Goal: Check status

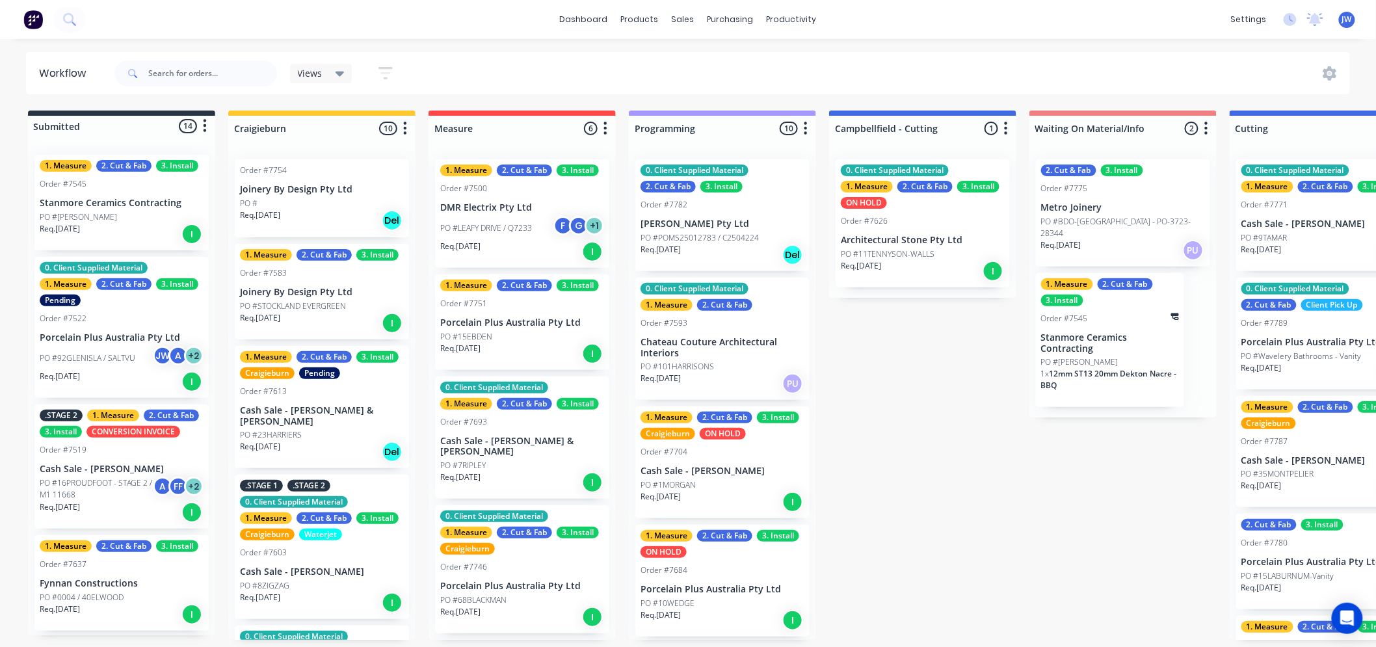
click at [933, 412] on div "Submitted 14 Status colour #273444 hex #273444 Save Cancel Summaries Total orde…" at bounding box center [1357, 375] width 2735 height 529
click at [958, 424] on div "Submitted 14 Status colour #273444 hex #273444 Save Cancel Summaries Total orde…" at bounding box center [1357, 375] width 2735 height 529
click at [739, 343] on p "Chateau Couture Architectural Interiors" at bounding box center [723, 348] width 164 height 22
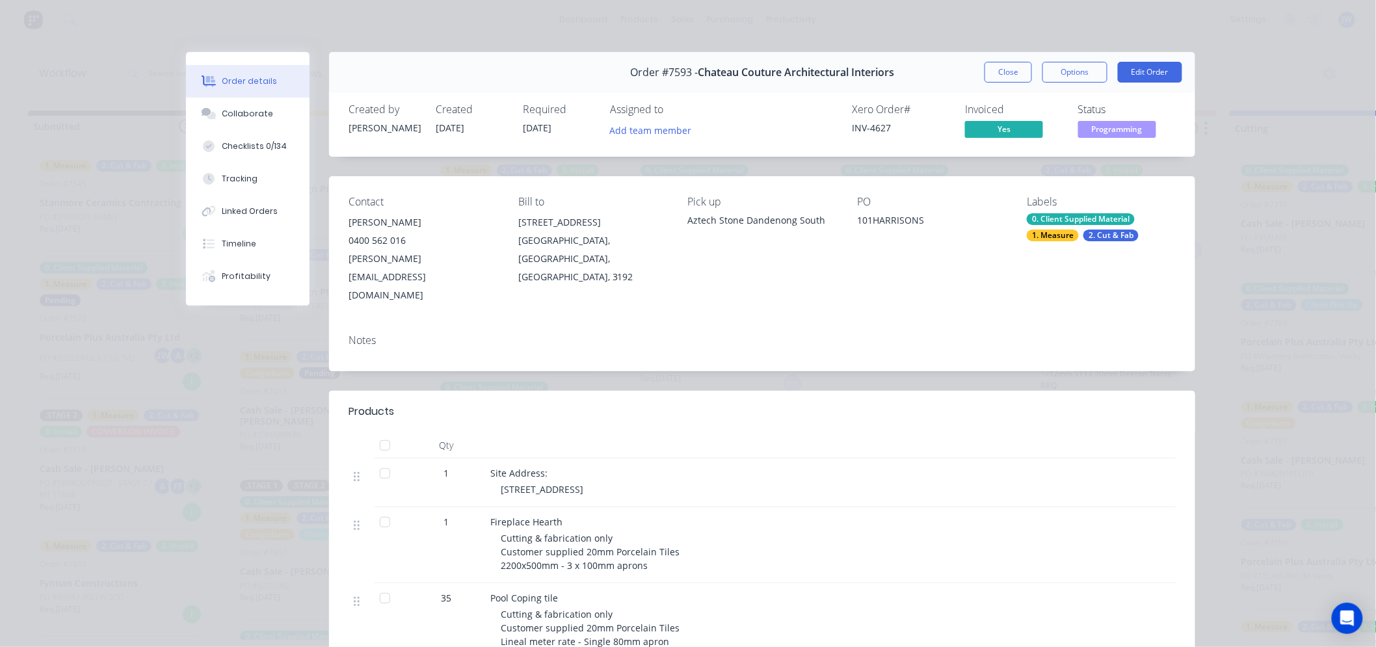
click at [1123, 238] on div "2. Cut & Fab" at bounding box center [1111, 236] width 55 height 12
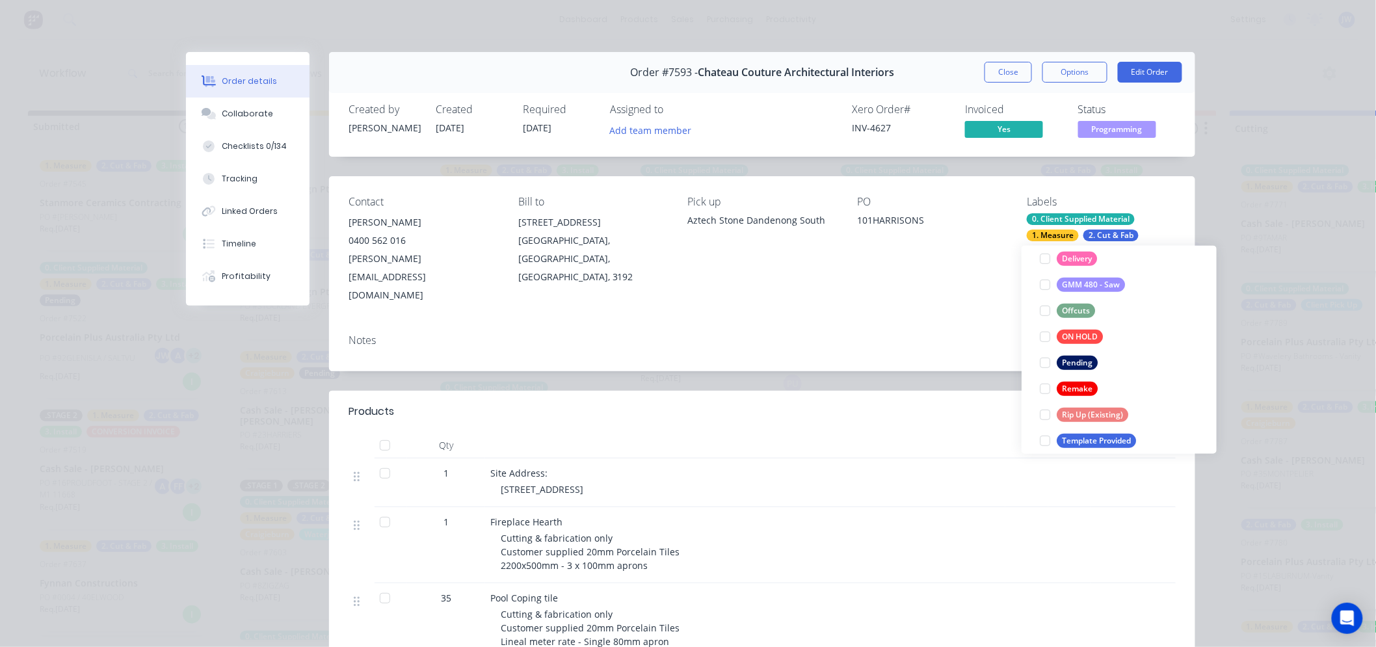
scroll to position [361, 0]
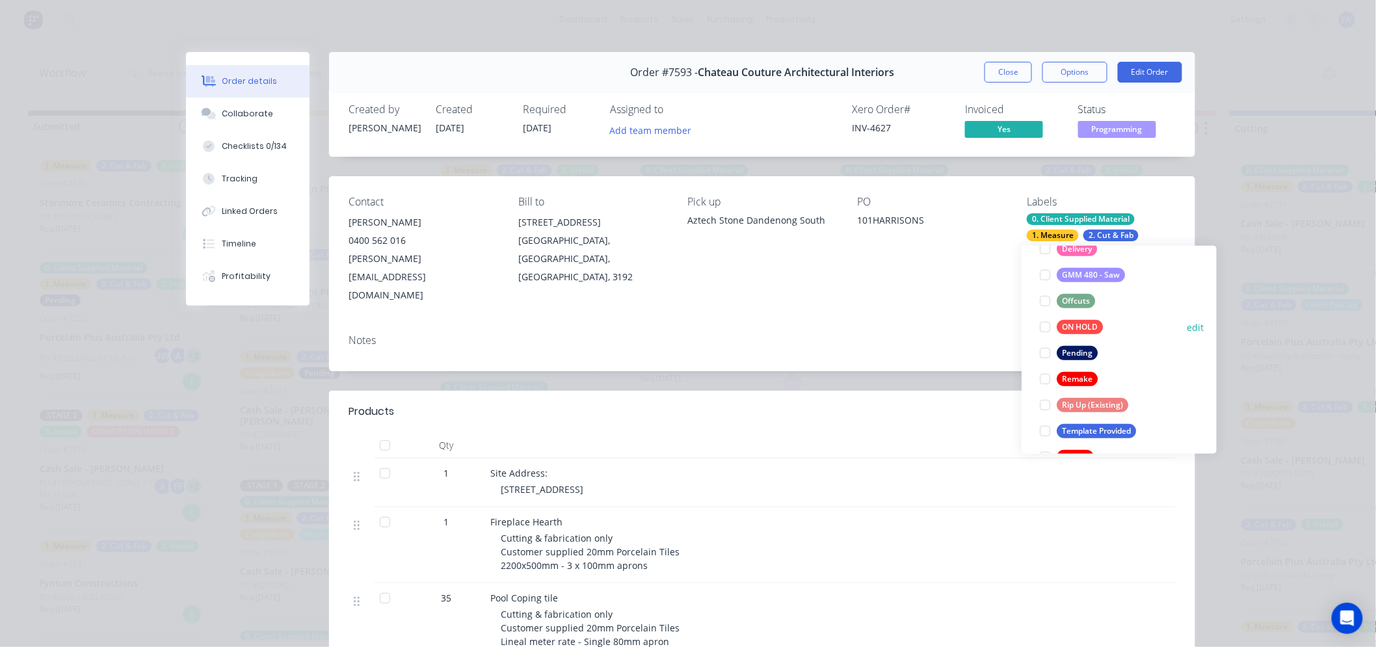
click at [1082, 327] on div "ON HOLD" at bounding box center [1080, 327] width 46 height 14
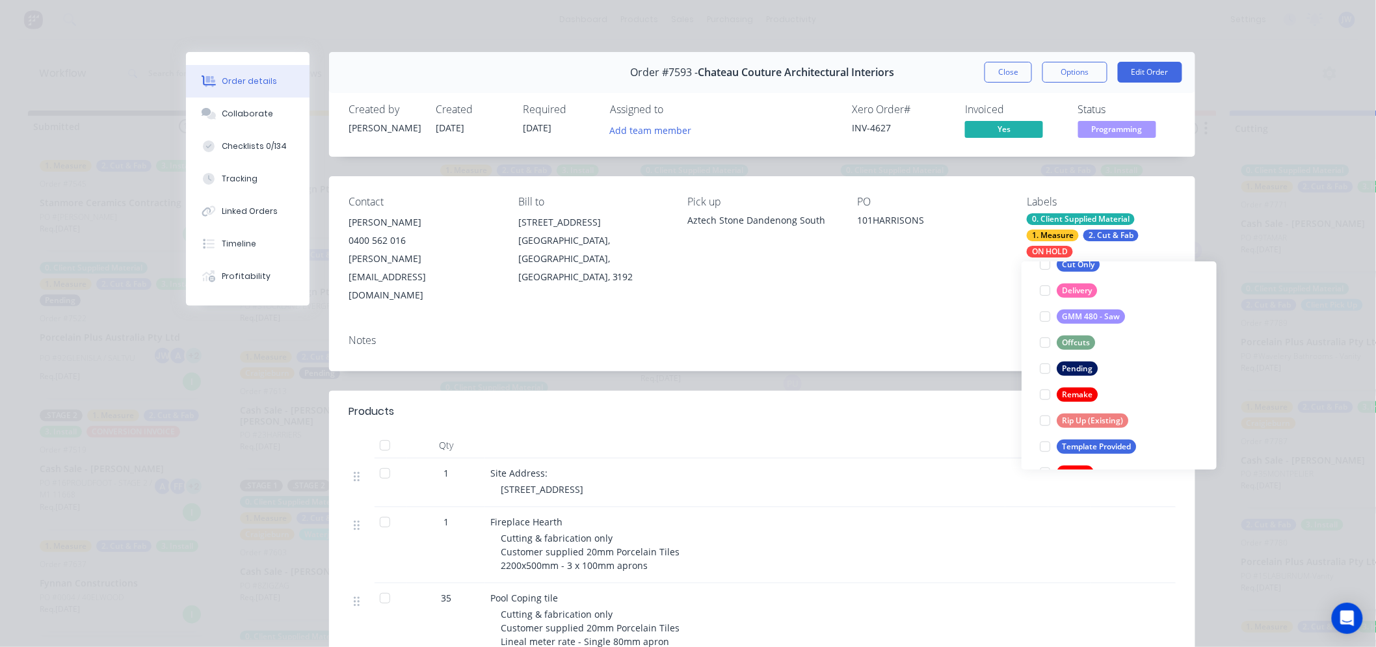
scroll to position [101, 0]
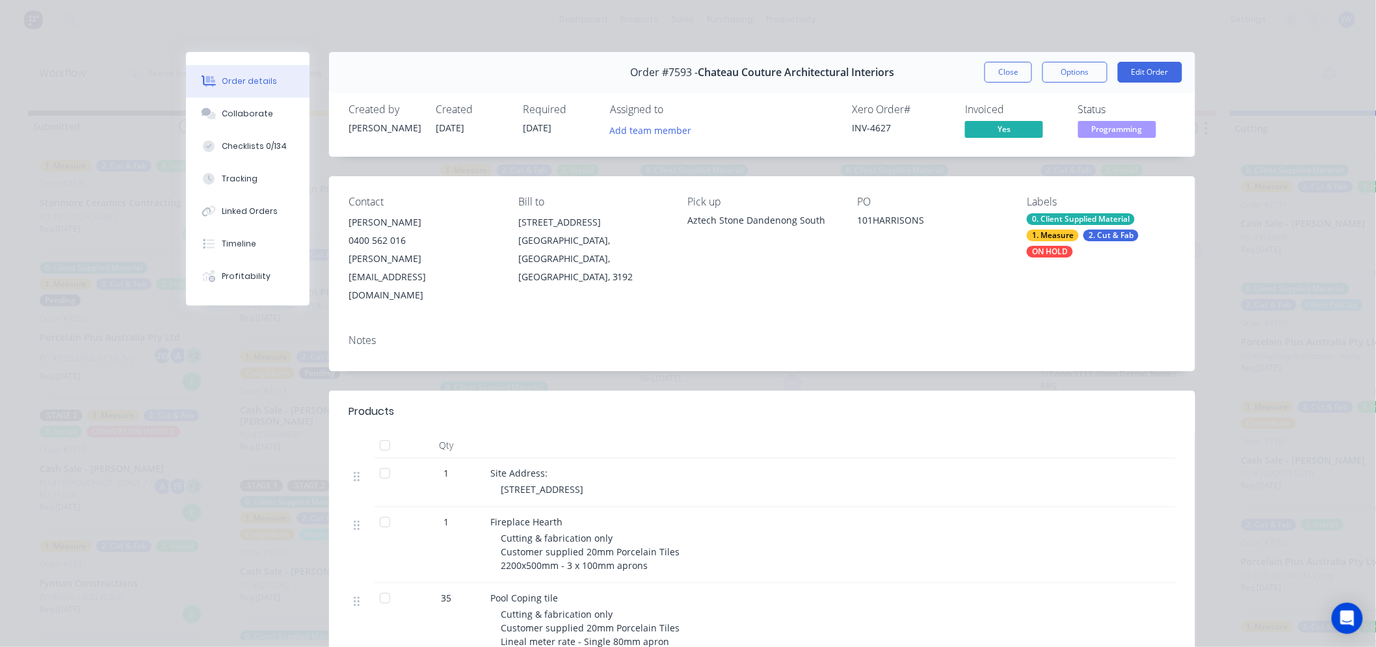
click at [1220, 213] on div "Order details Collaborate Checklists 0/134 Tracking Linked Orders Timeline Prof…" at bounding box center [688, 323] width 1376 height 647
click at [997, 69] on button "Close" at bounding box center [1008, 72] width 47 height 21
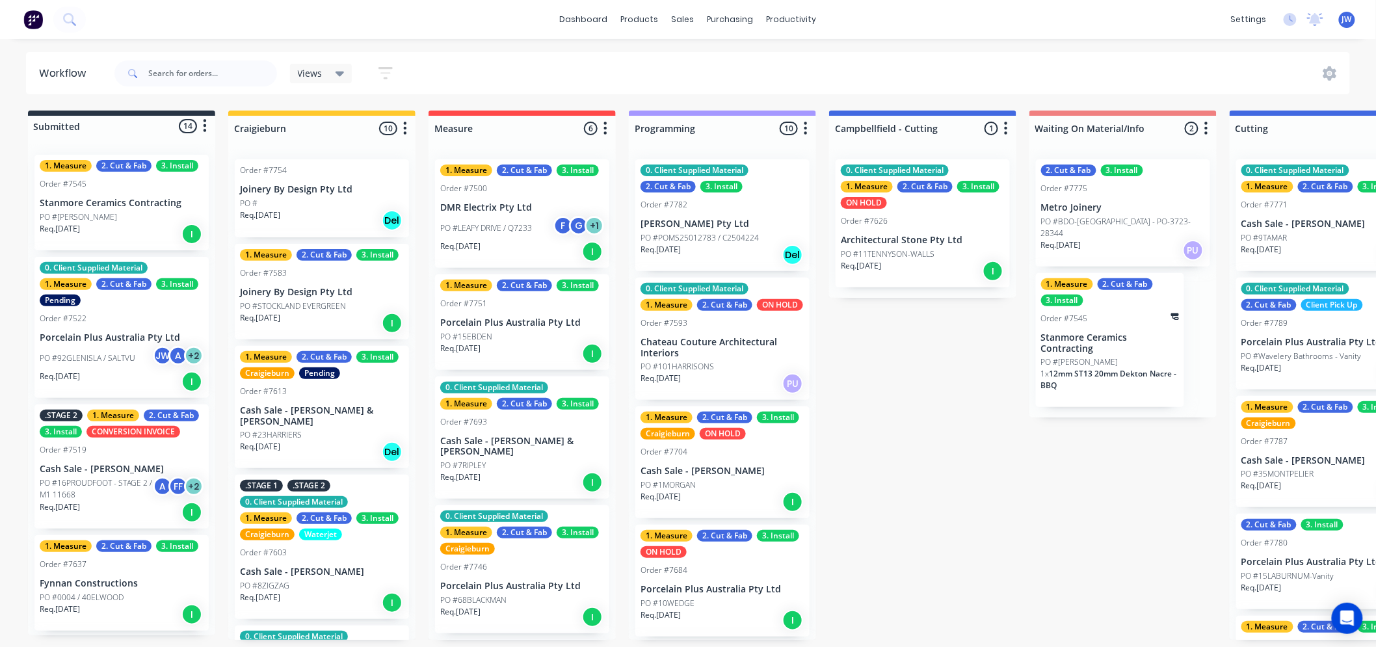
click at [863, 410] on div "Submitted 14 Status colour #273444 hex #273444 Save Cancel Summaries Total orde…" at bounding box center [1357, 375] width 2735 height 529
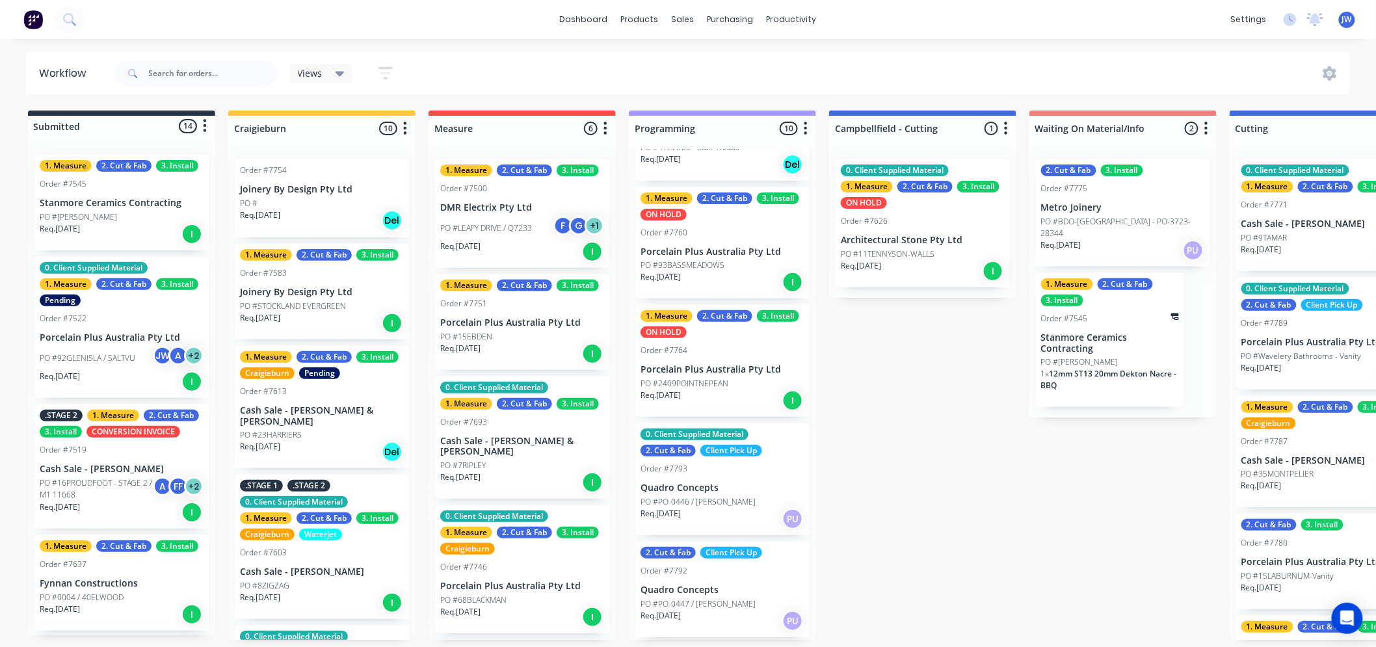
scroll to position [583, 0]
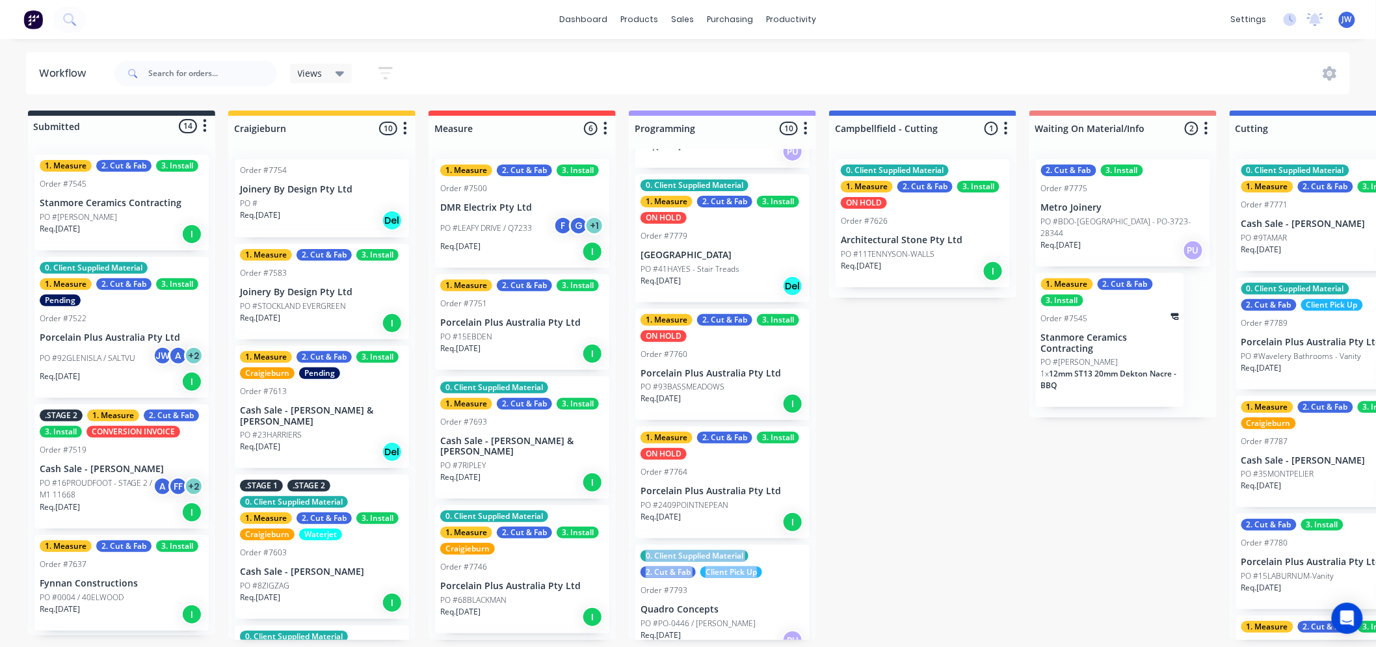
drag, startPoint x: 820, startPoint y: 536, endPoint x: 821, endPoint y: 564, distance: 28.0
click at [821, 564] on div "Submitted 14 Status colour #273444 hex #273444 Save Cancel Summaries Total orde…" at bounding box center [1357, 375] width 2735 height 529
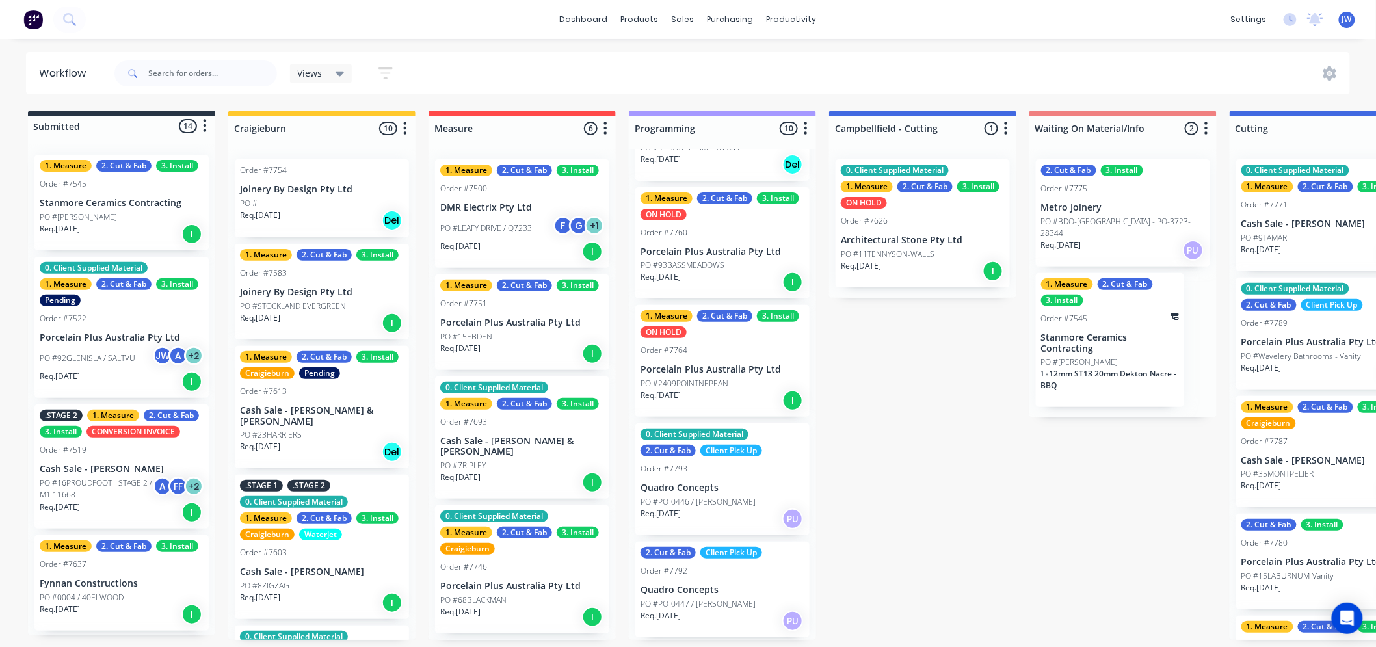
click at [911, 522] on div "Submitted 14 Status colour #273444 hex #273444 Save Cancel Summaries Total orde…" at bounding box center [1357, 375] width 2735 height 529
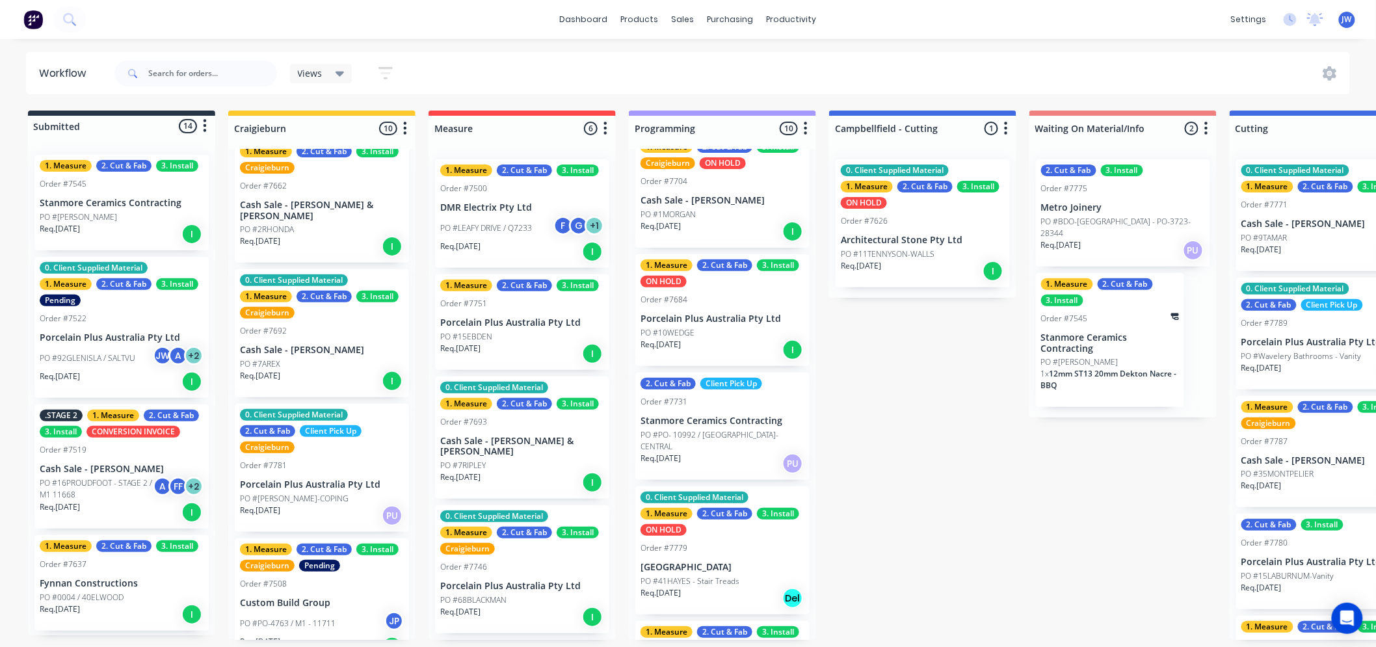
scroll to position [0, 0]
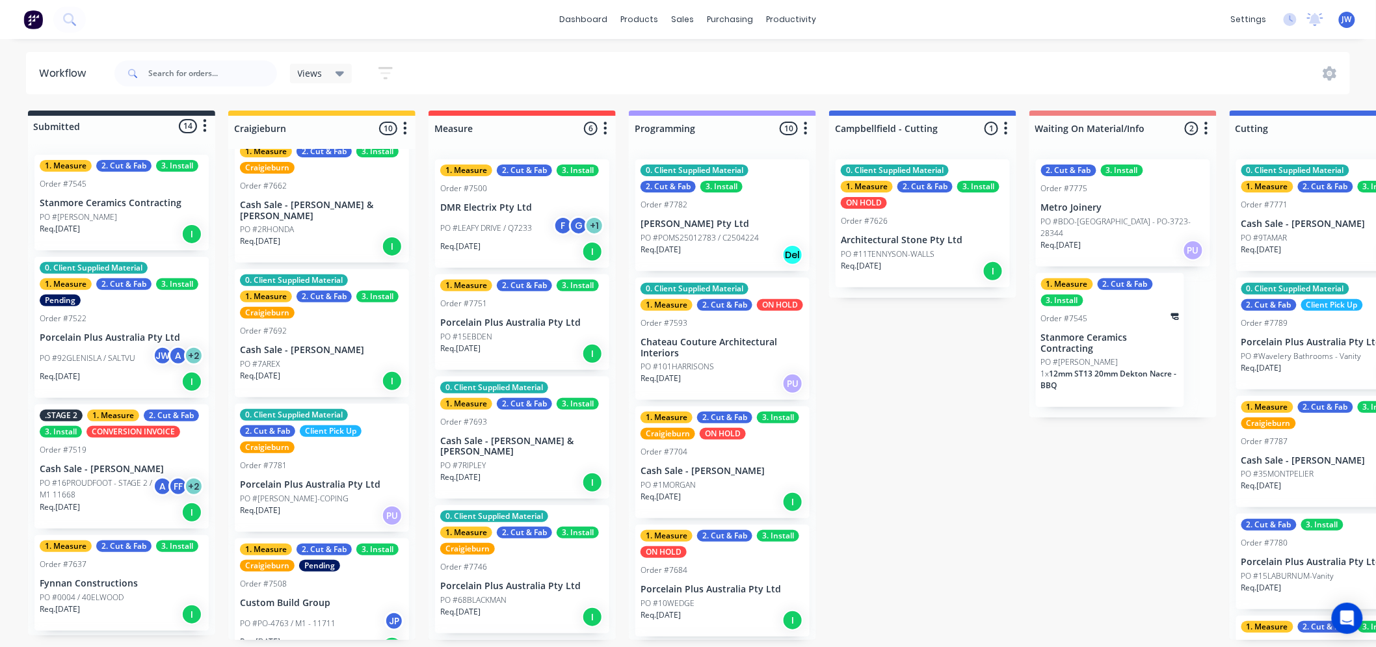
click at [933, 449] on div "Submitted 14 Status colour #273444 hex #273444 Save Cancel Summaries Total orde…" at bounding box center [1357, 375] width 2735 height 529
click at [992, 518] on div "Submitted 14 Status colour #273444 hex #273444 Save Cancel Summaries Total orde…" at bounding box center [1357, 375] width 2735 height 529
click at [912, 406] on div "Submitted 14 Status colour #273444 hex #273444 Save Cancel Summaries Total orde…" at bounding box center [1357, 375] width 2735 height 529
click at [919, 395] on div "Submitted 14 Status colour #273444 hex #273444 Save Cancel Summaries Total orde…" at bounding box center [1357, 375] width 2735 height 529
